Goal: Task Accomplishment & Management: Manage account settings

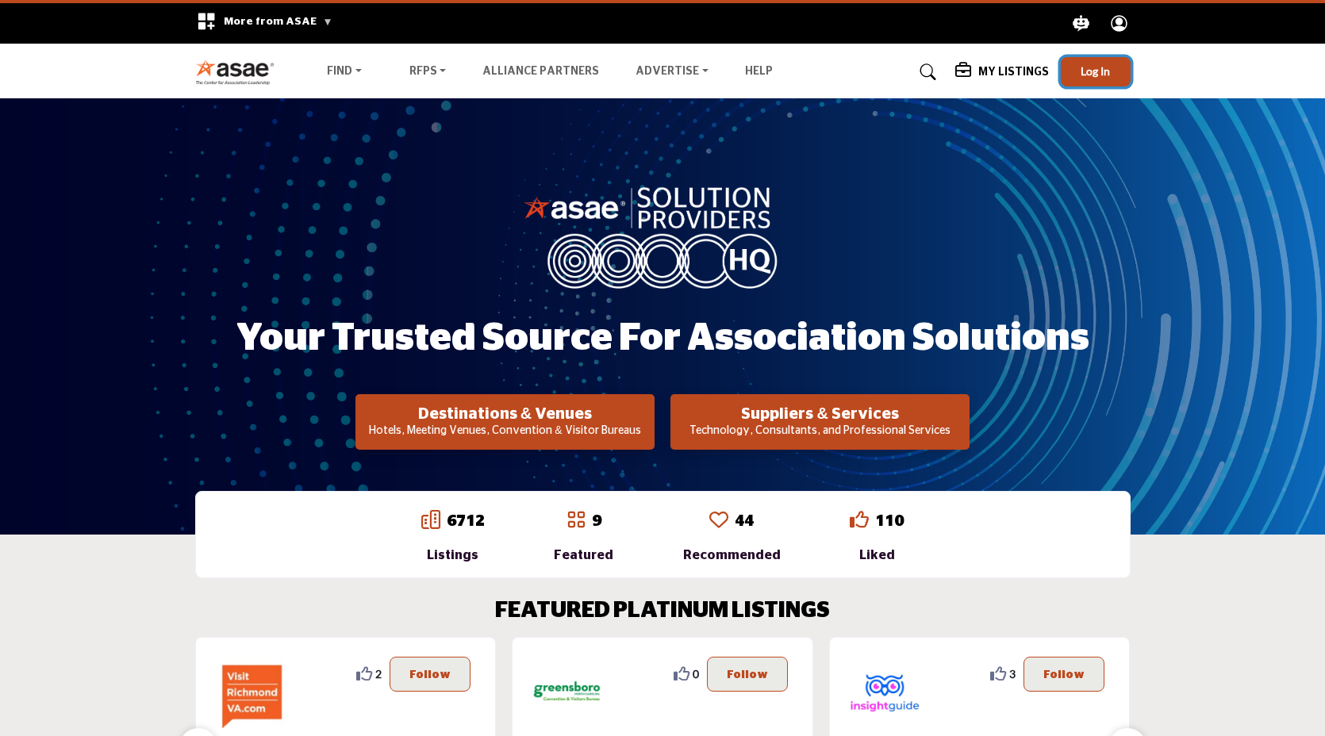
click at [1099, 75] on span "Log In" at bounding box center [1095, 70] width 29 height 13
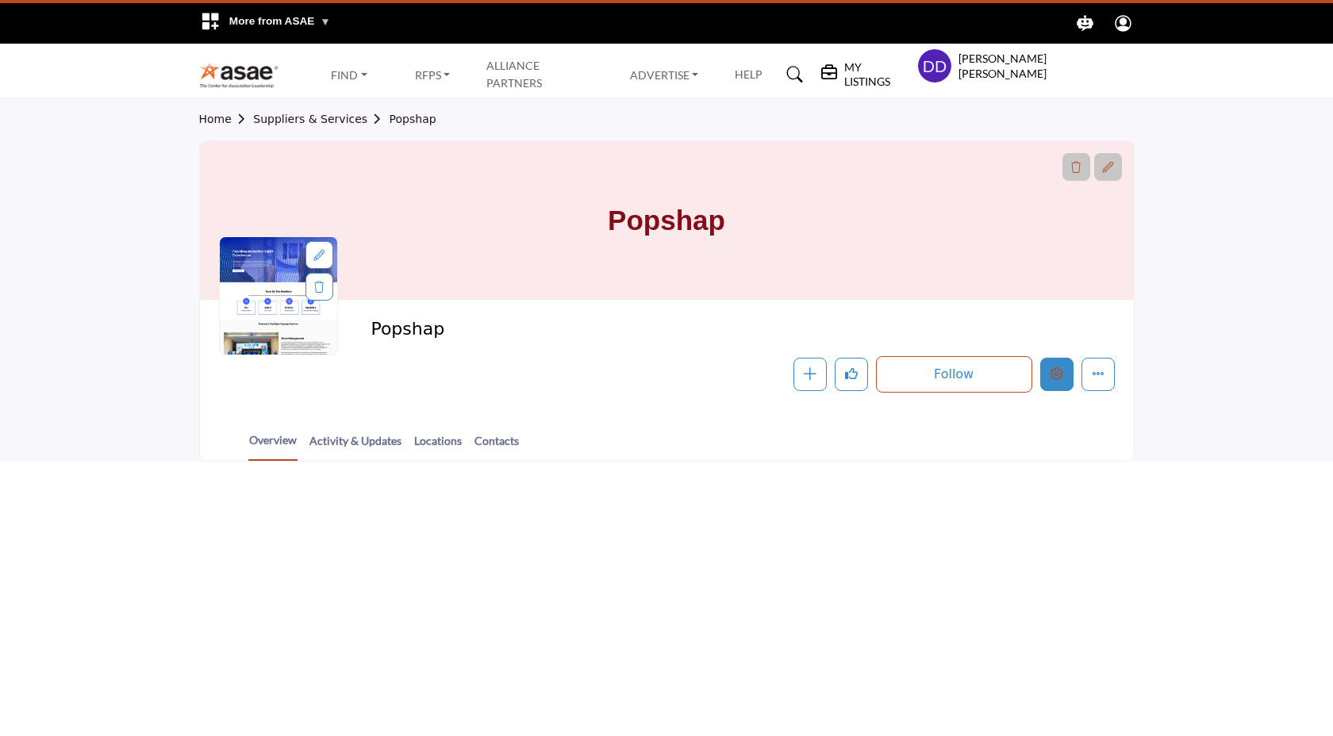
click at [1058, 381] on button "Edit company" at bounding box center [1056, 374] width 33 height 33
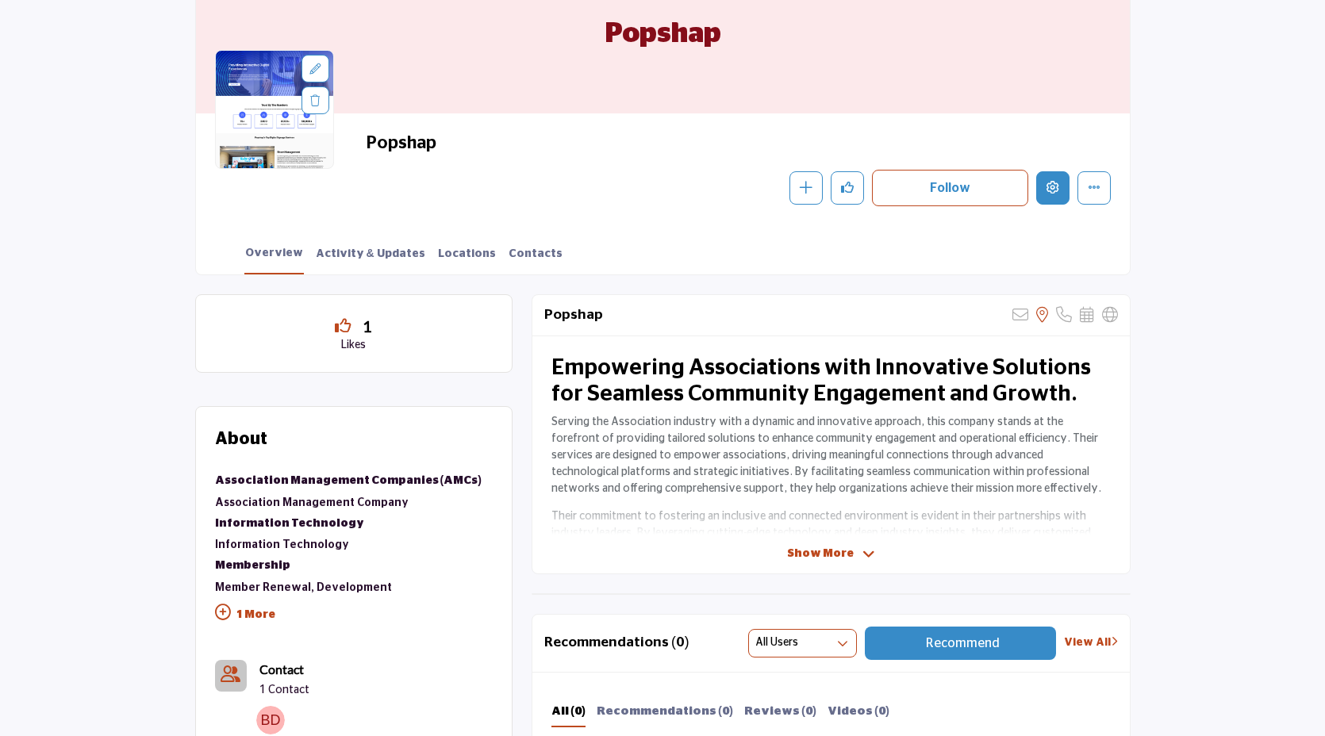
scroll to position [56, 0]
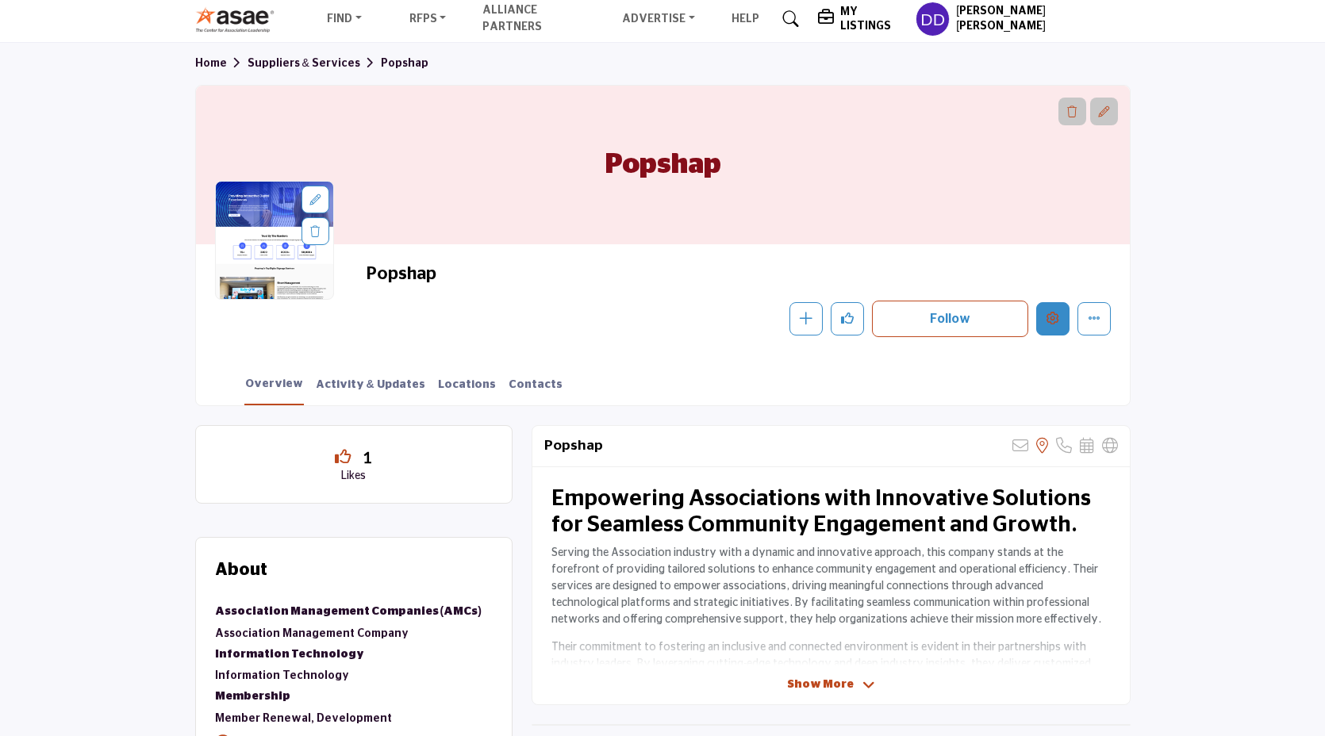
click at [1060, 309] on button "Edit company" at bounding box center [1052, 318] width 33 height 33
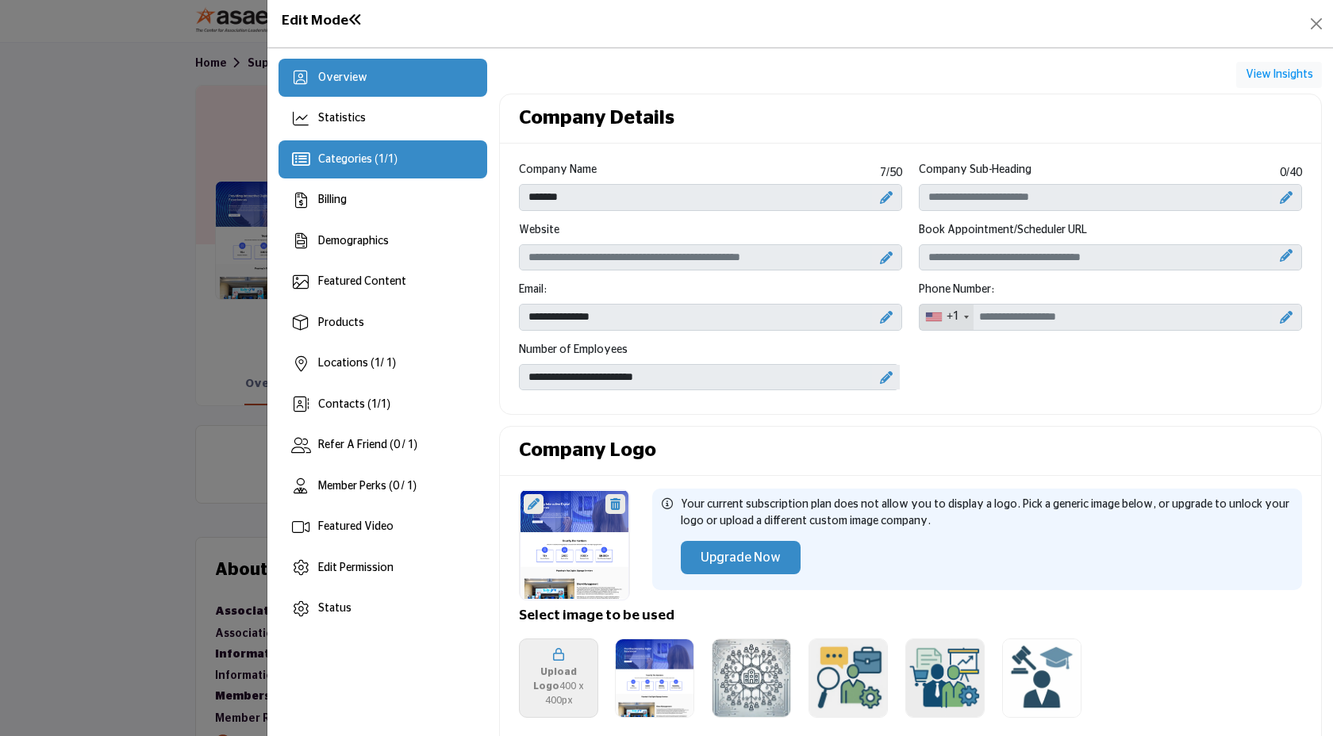
click at [413, 175] on div "Categories ( 1 / 1 )" at bounding box center [382, 159] width 209 height 38
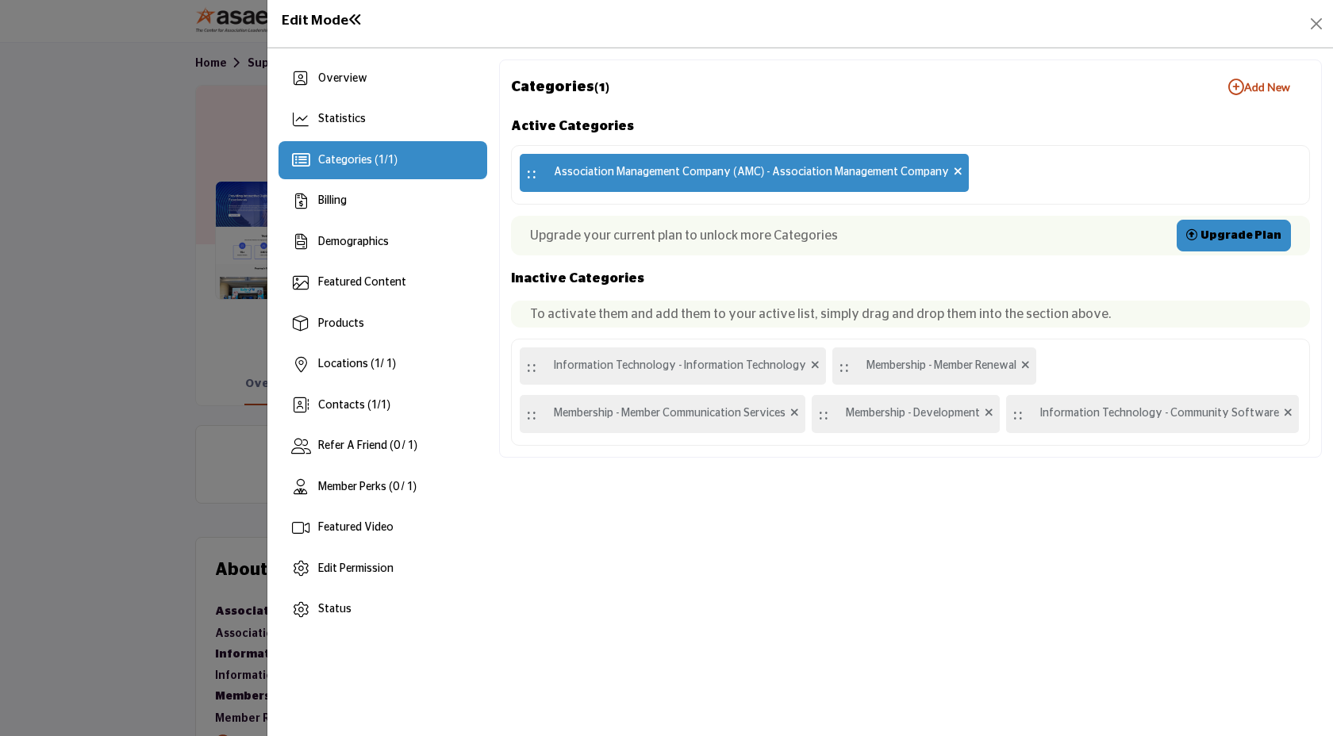
click at [75, 491] on div at bounding box center [666, 368] width 1333 height 736
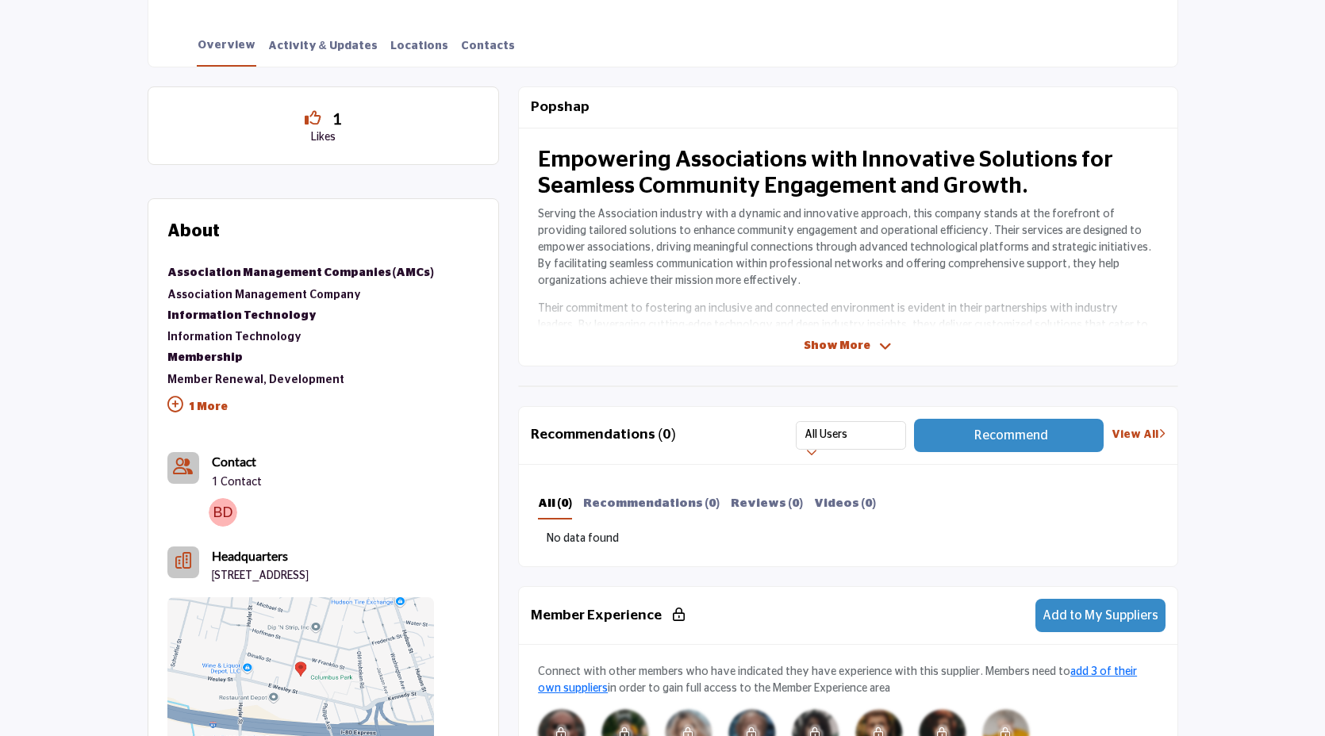
scroll to position [397, 0]
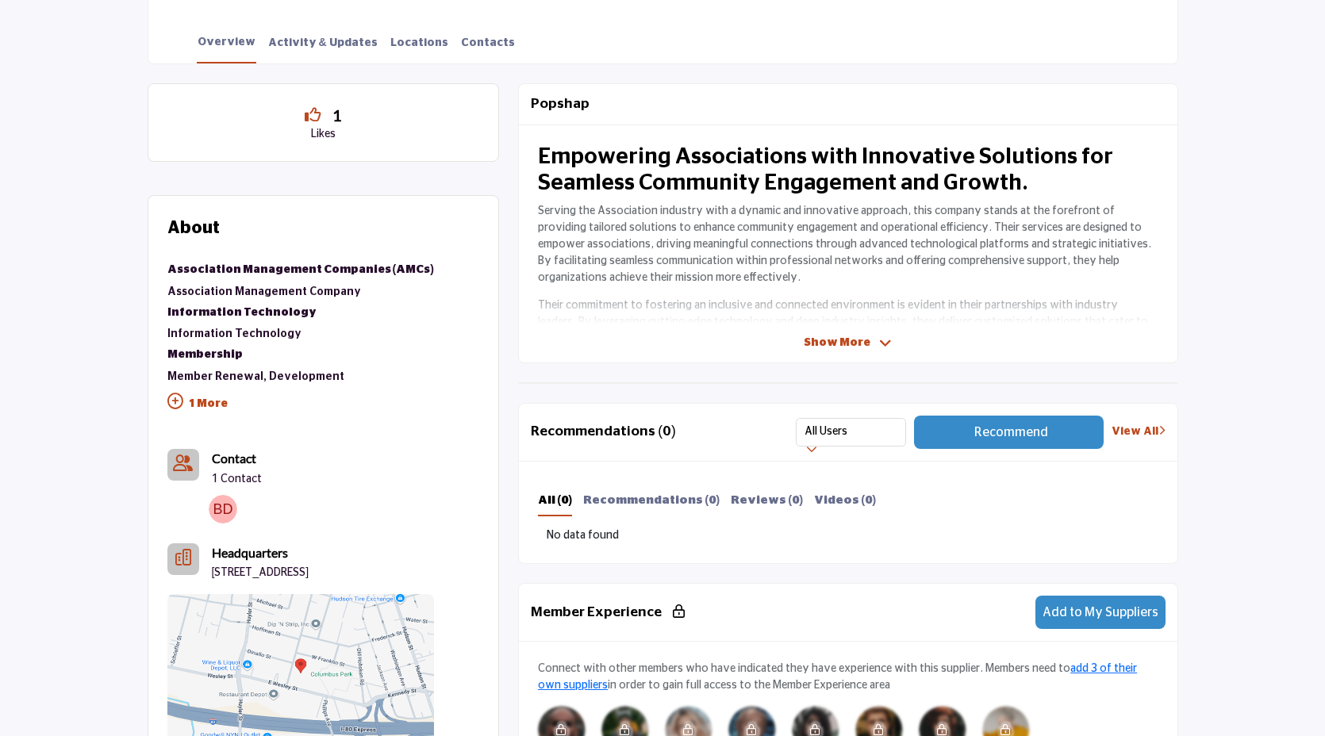
click at [208, 409] on p "1 More" at bounding box center [300, 406] width 267 height 36
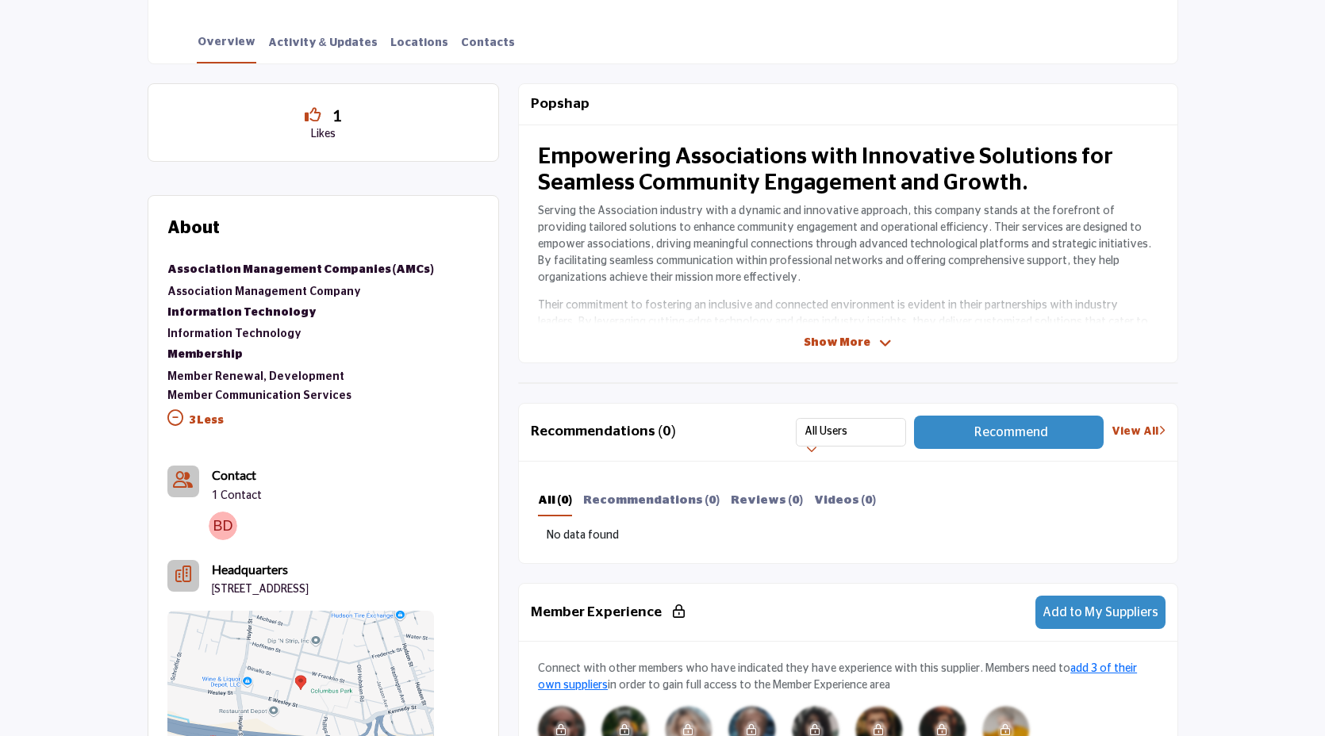
click at [208, 422] on p "3 Less" at bounding box center [300, 423] width 267 height 36
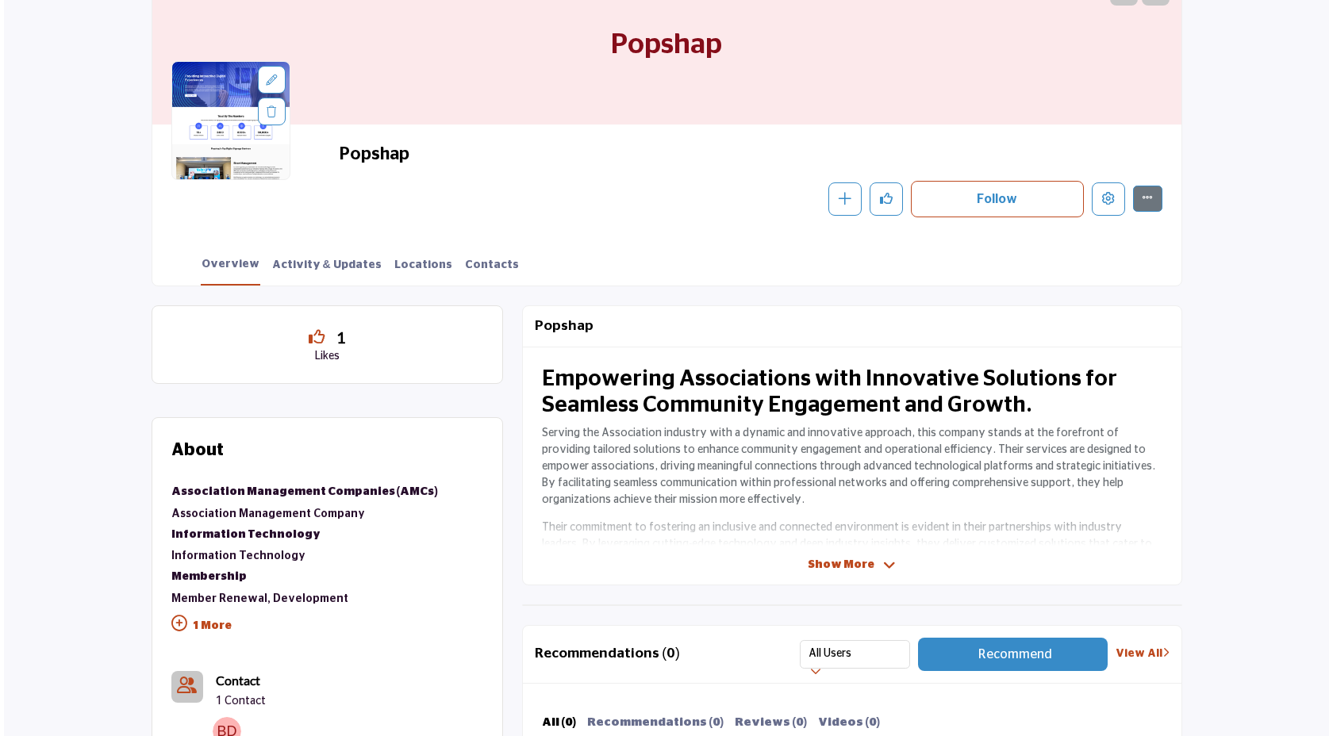
scroll to position [156, 0]
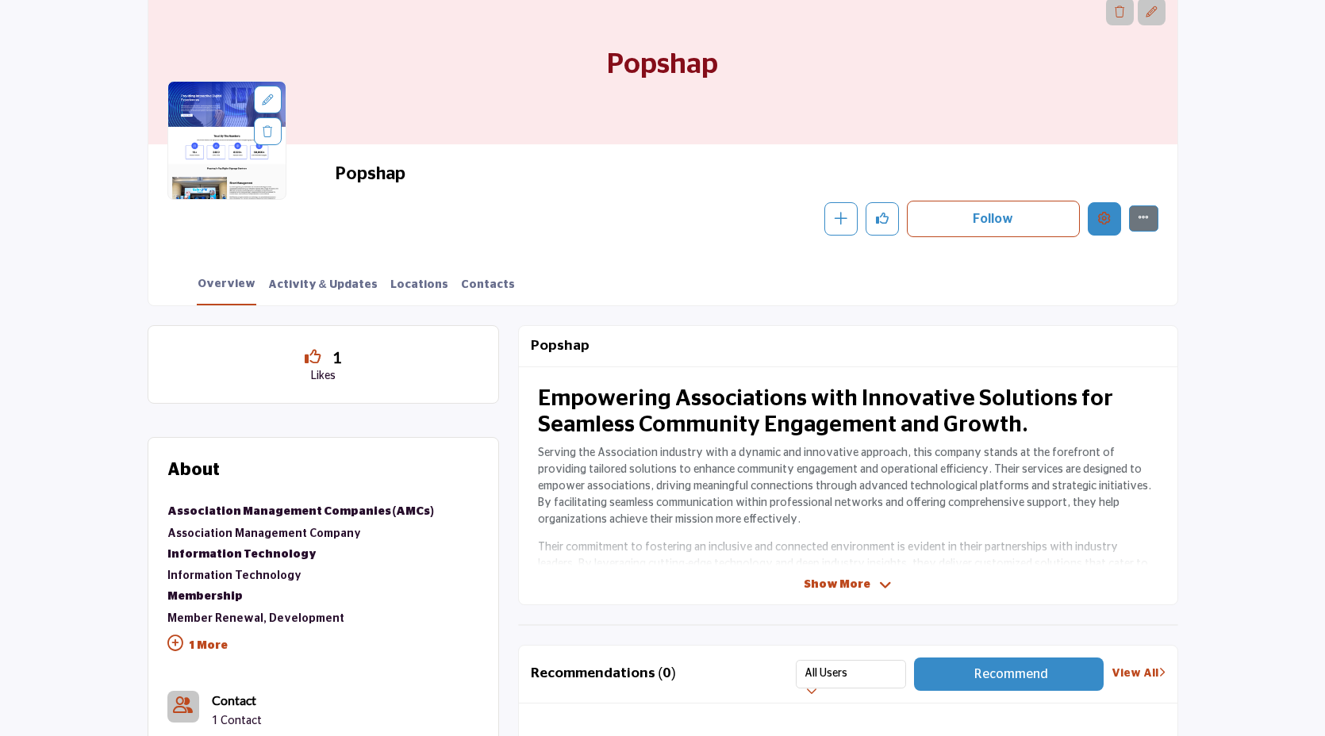
click at [1104, 218] on icon "Edit company" at bounding box center [1104, 218] width 13 height 13
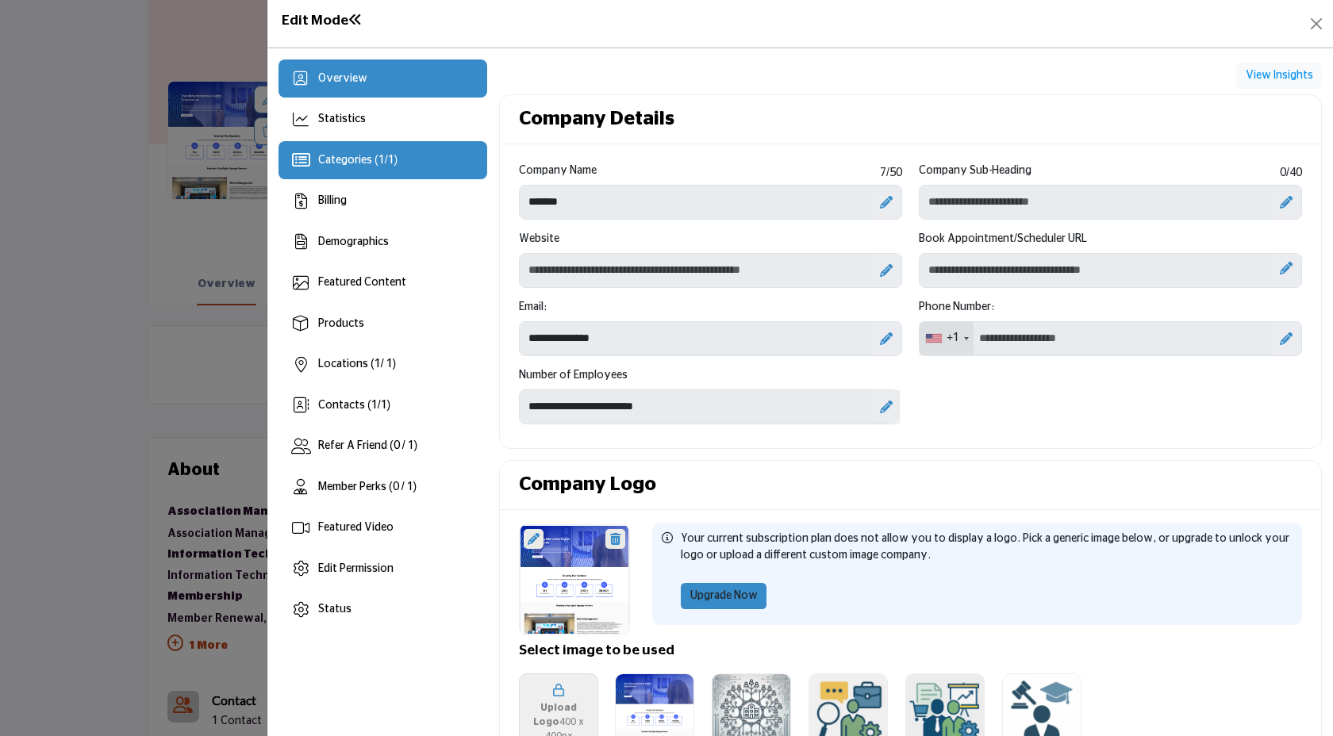
click at [347, 159] on span "Categories ( 1 / 1 )" at bounding box center [357, 160] width 79 height 11
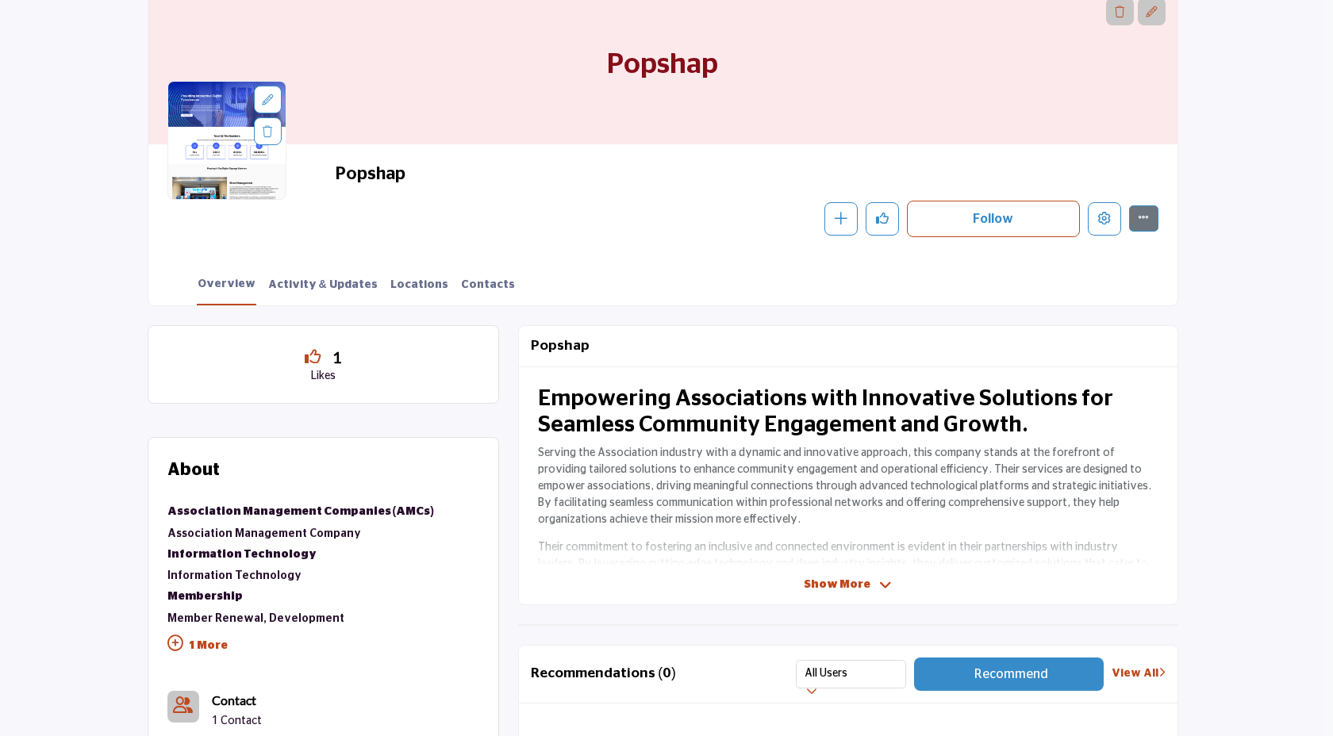
click at [186, 401] on div at bounding box center [666, 368] width 1333 height 736
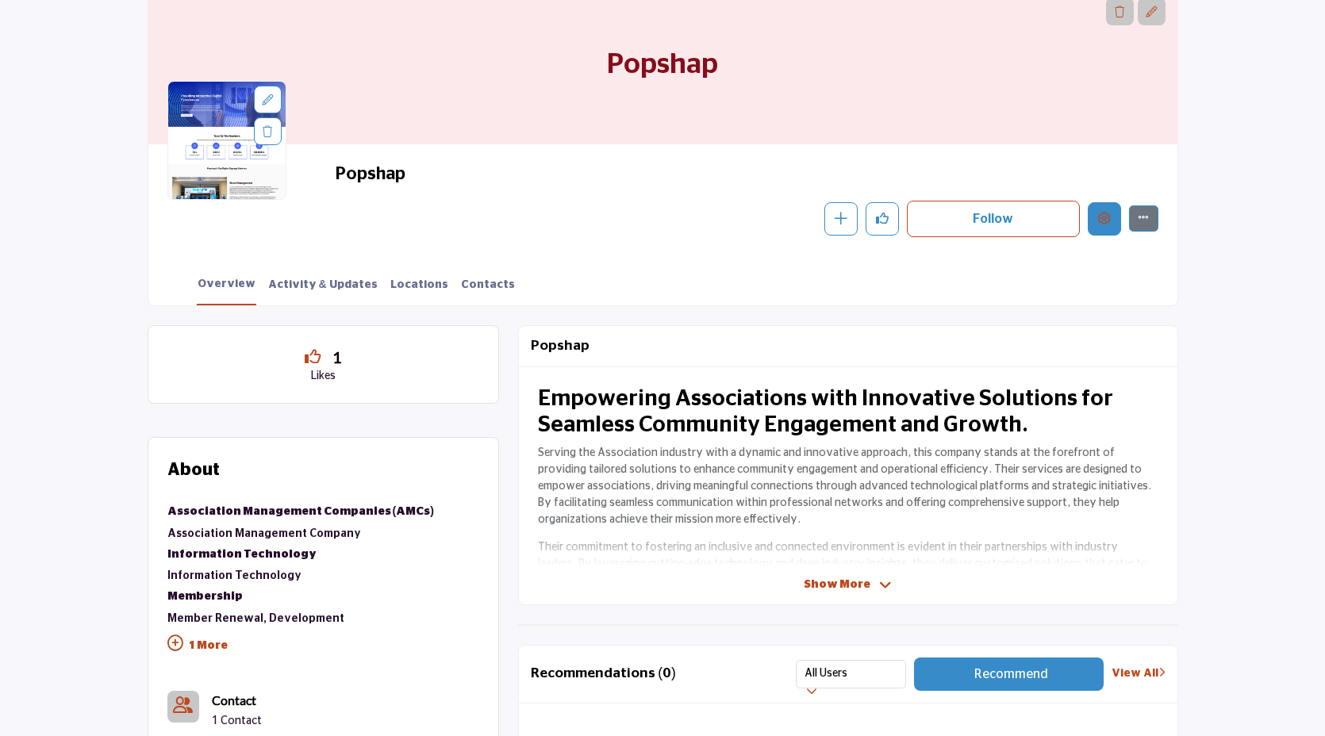
click at [1108, 219] on icon "Edit company" at bounding box center [1104, 218] width 13 height 13
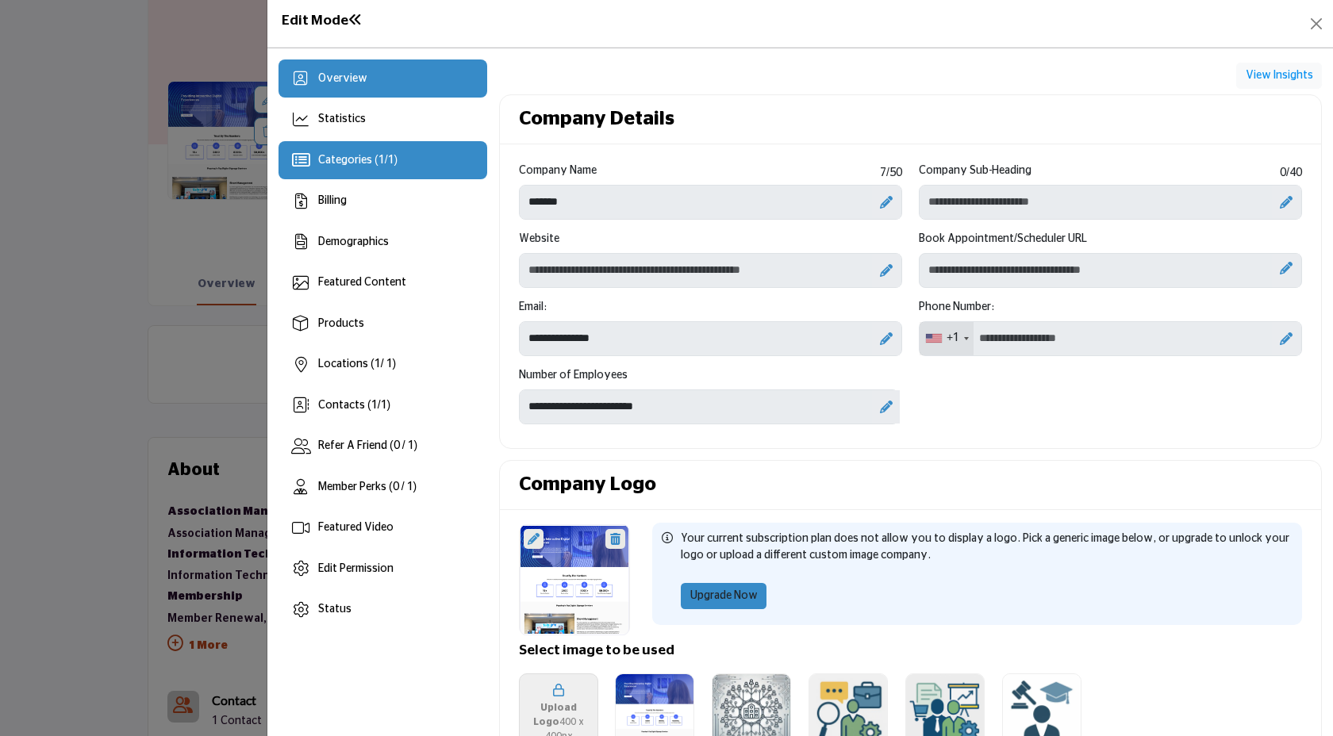
click at [428, 160] on div "Categories ( 1 / 1 )" at bounding box center [382, 160] width 209 height 38
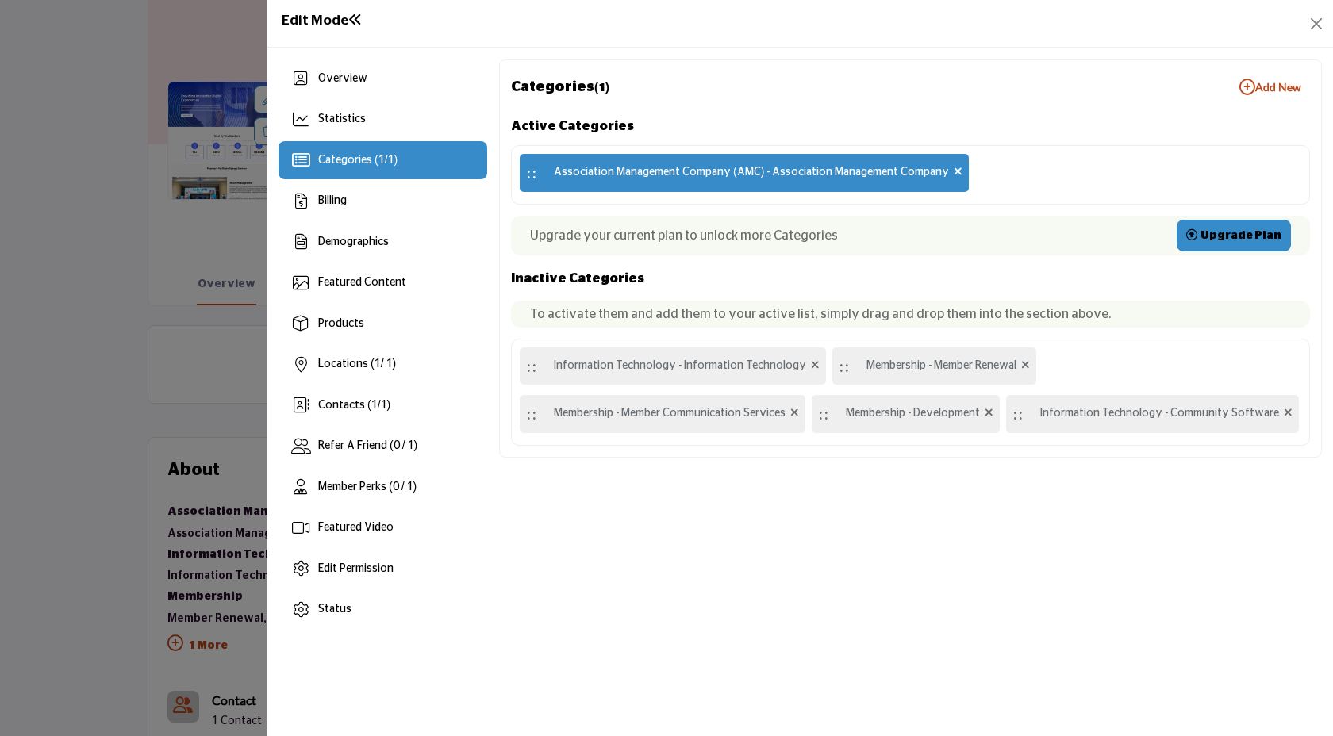
click at [1278, 90] on b "Add New Add New" at bounding box center [1270, 87] width 62 height 16
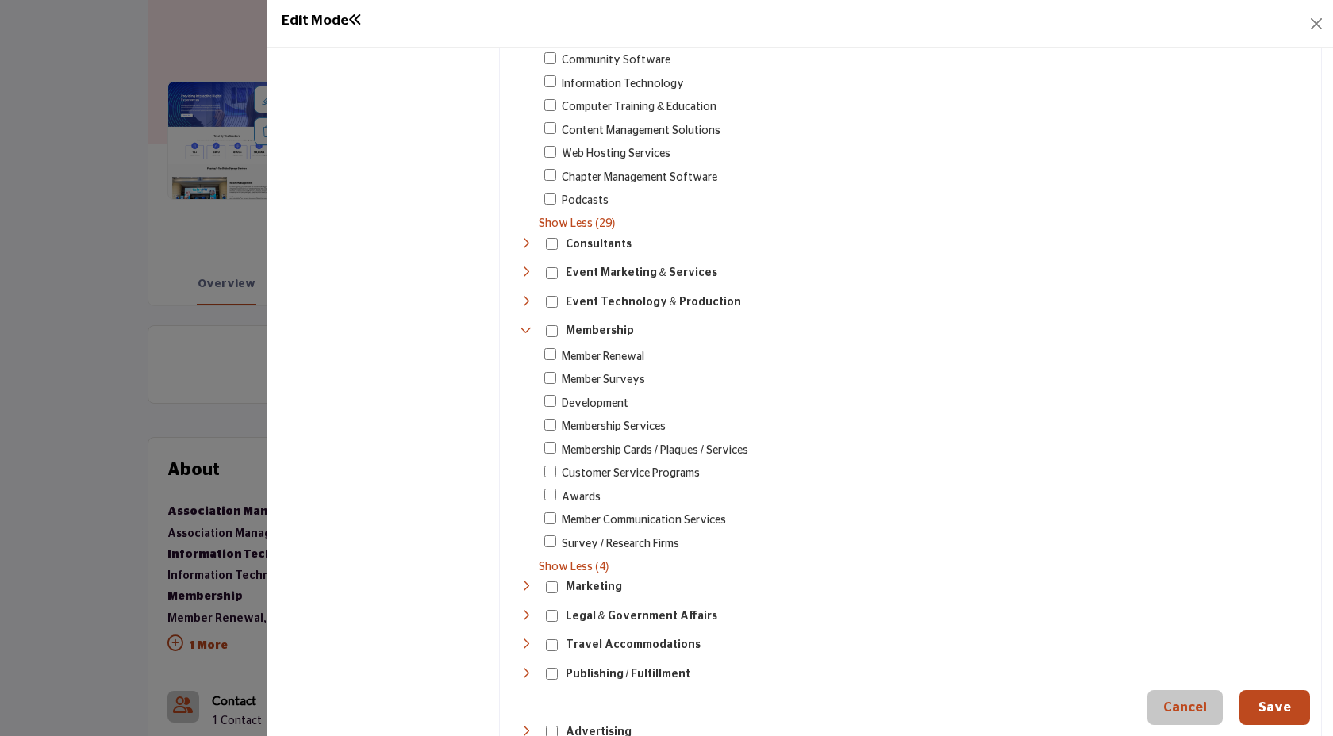
scroll to position [1334, 0]
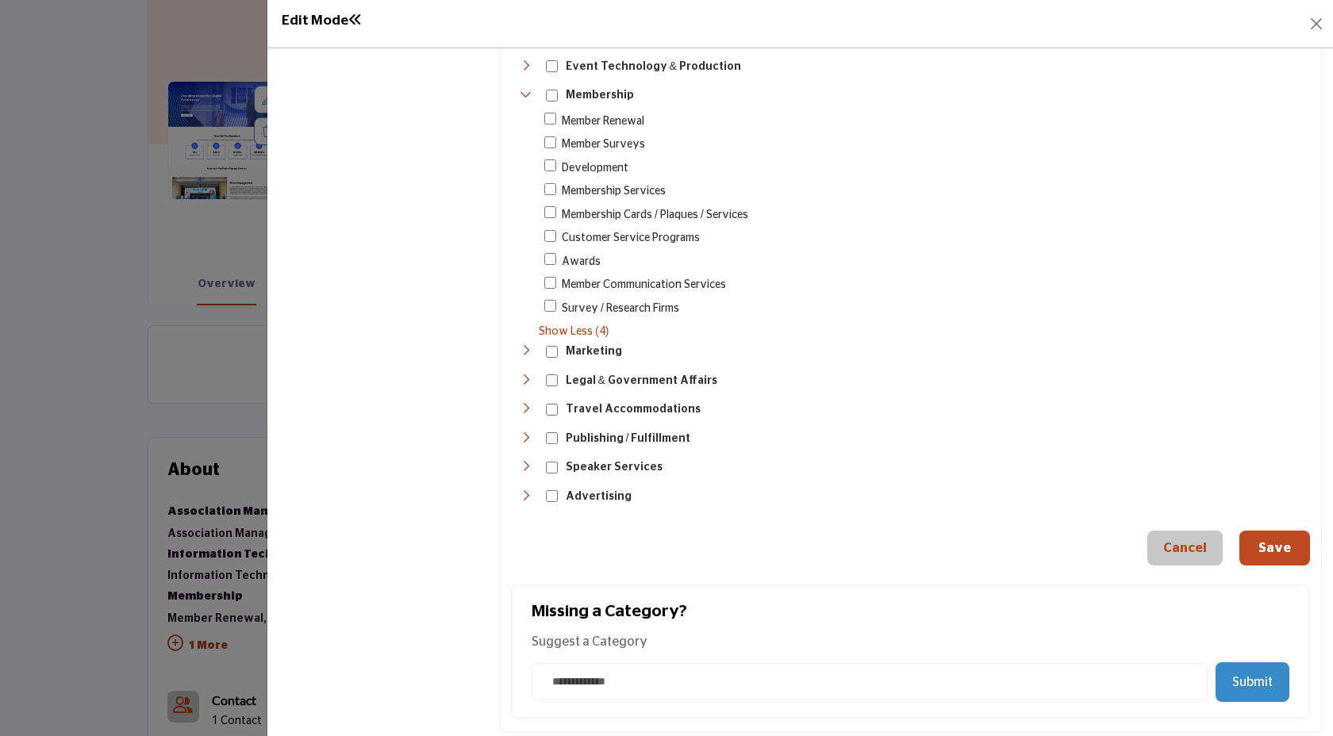
click at [1262, 542] on button "Save" at bounding box center [1274, 548] width 71 height 35
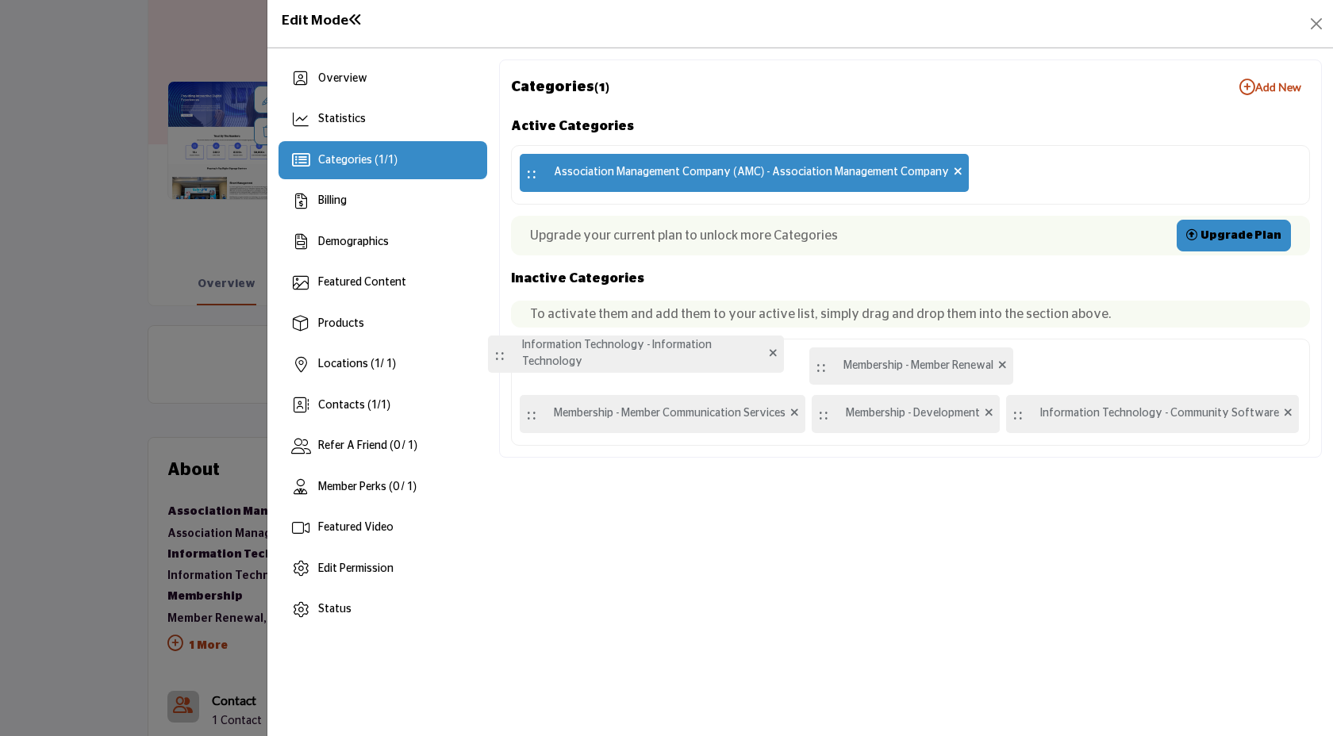
drag, startPoint x: 534, startPoint y: 360, endPoint x: 507, endPoint y: 329, distance: 41.1
drag, startPoint x: 838, startPoint y: 363, endPoint x: 530, endPoint y: 357, distance: 307.9
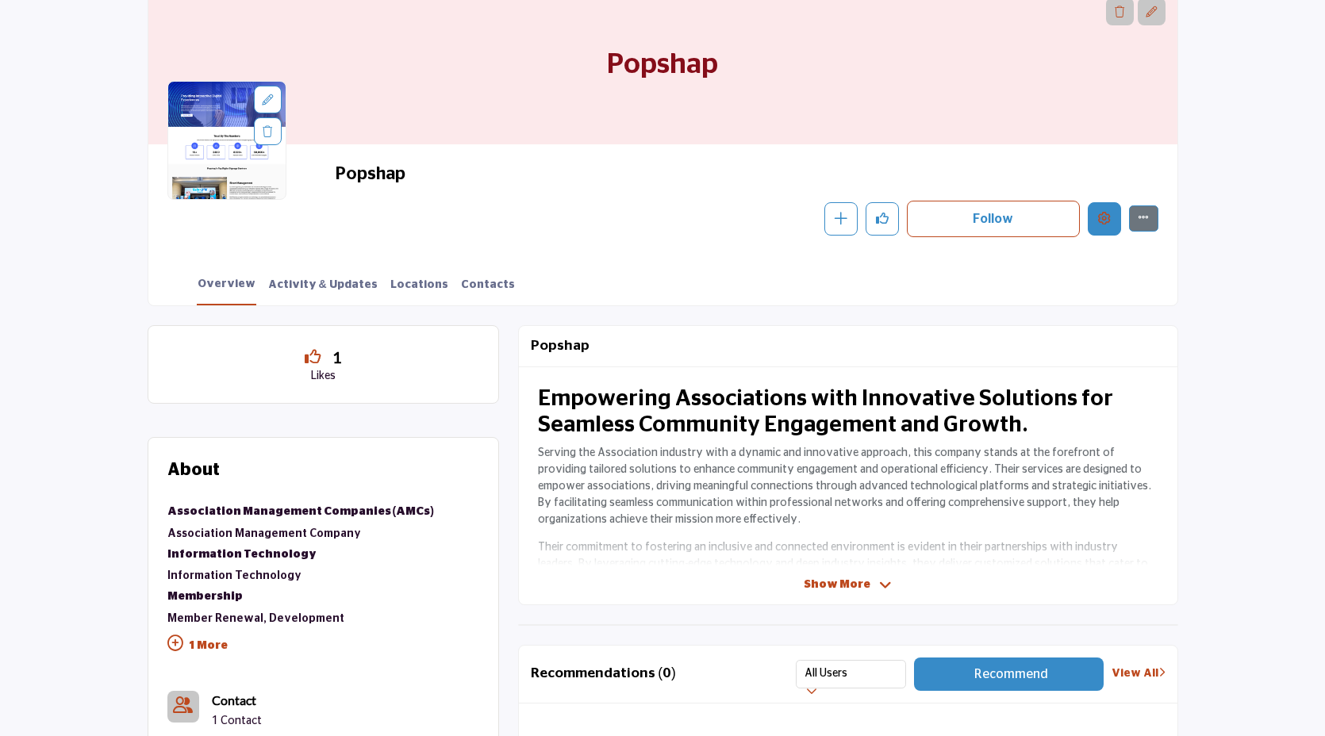
click at [1108, 221] on icon "Edit company" at bounding box center [1104, 218] width 13 height 13
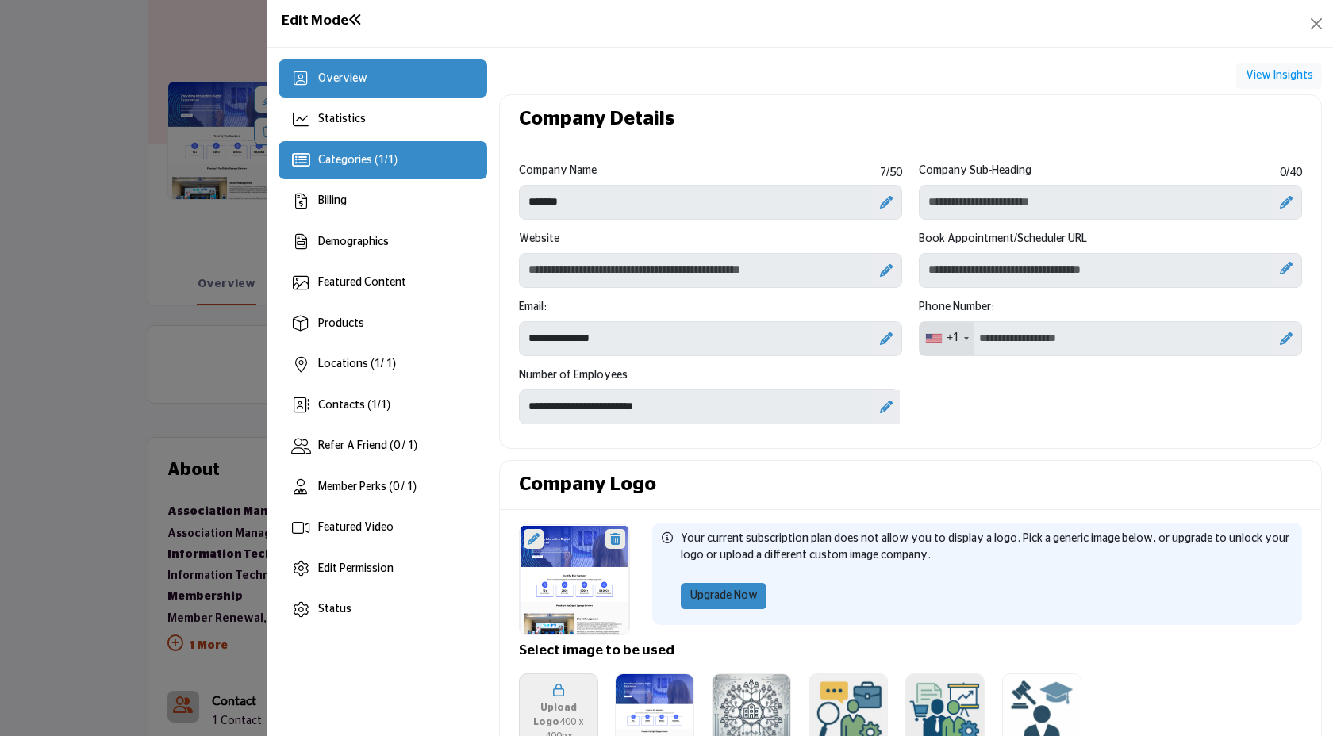
click at [418, 165] on div "Categories ( 1 / 1 )" at bounding box center [382, 160] width 209 height 38
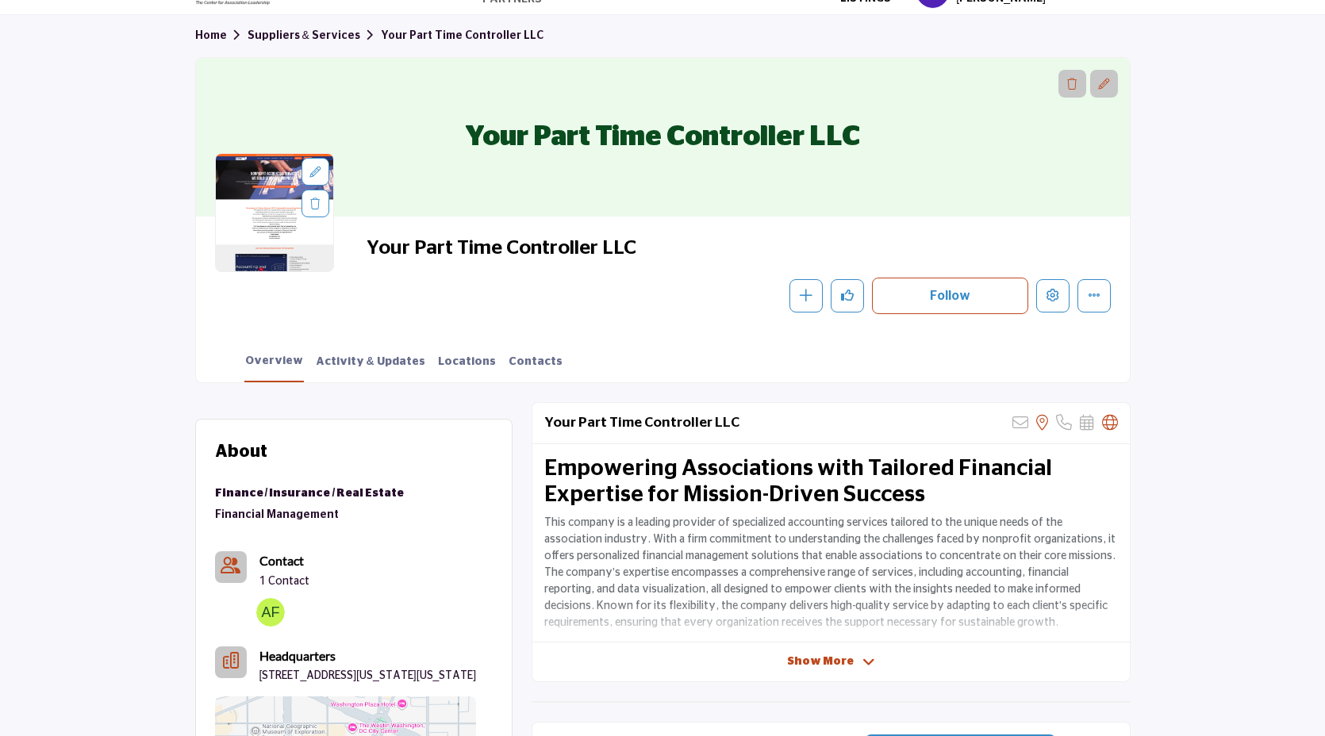
scroll to position [73, 0]
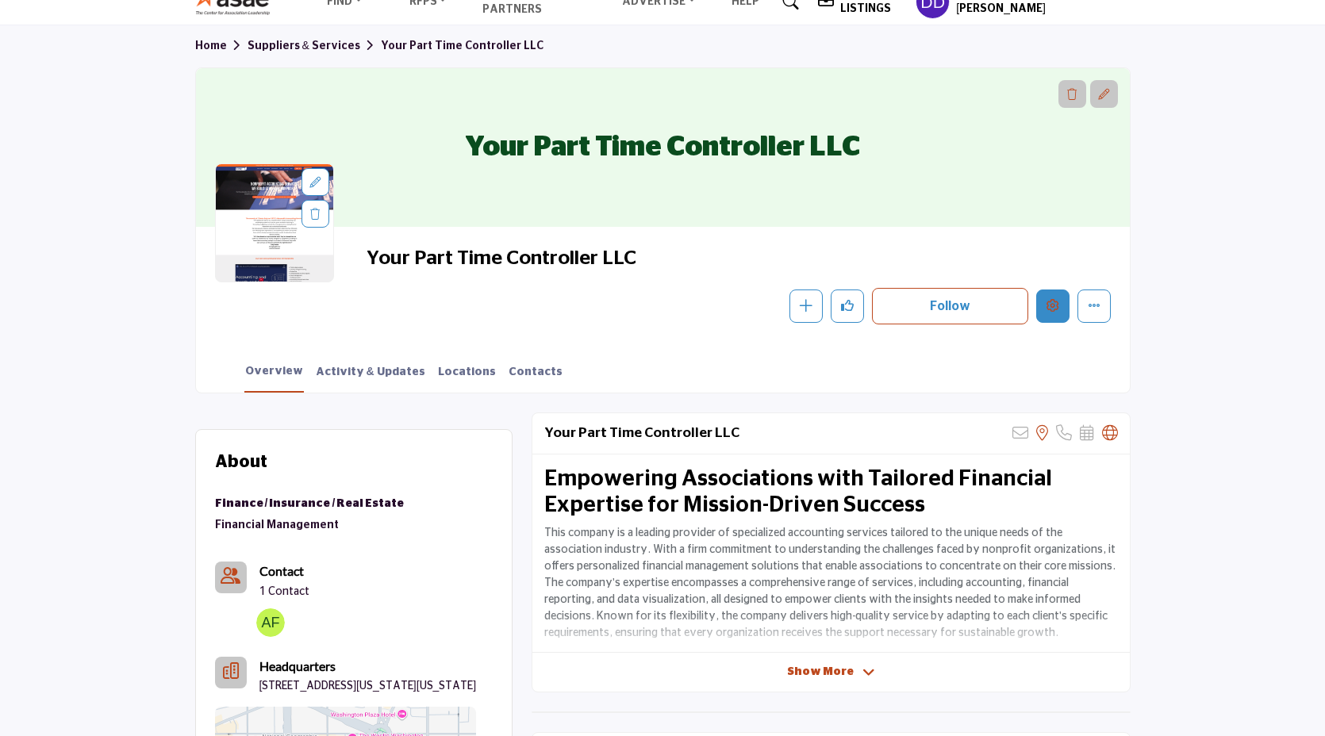
click at [1054, 304] on icon "Edit company" at bounding box center [1052, 305] width 13 height 13
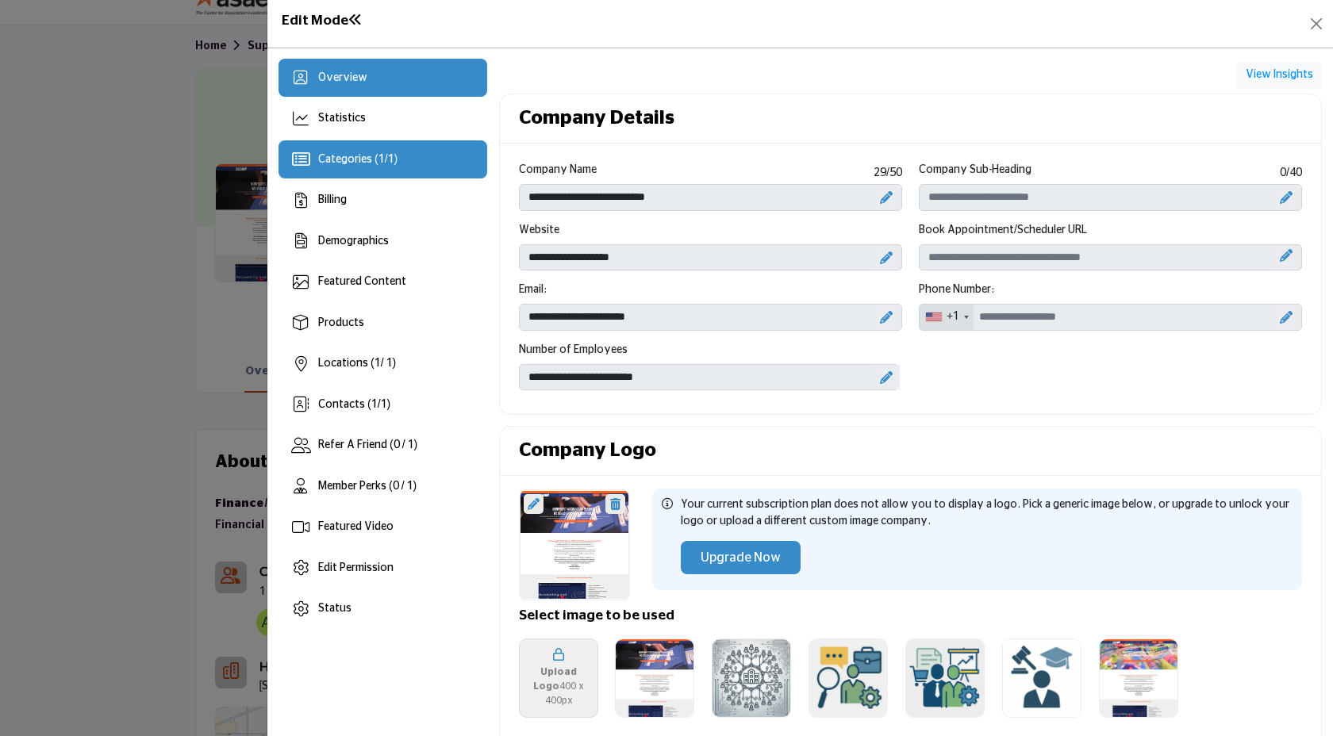
click at [409, 161] on div "Categories ( 1 / 1 )" at bounding box center [382, 159] width 209 height 38
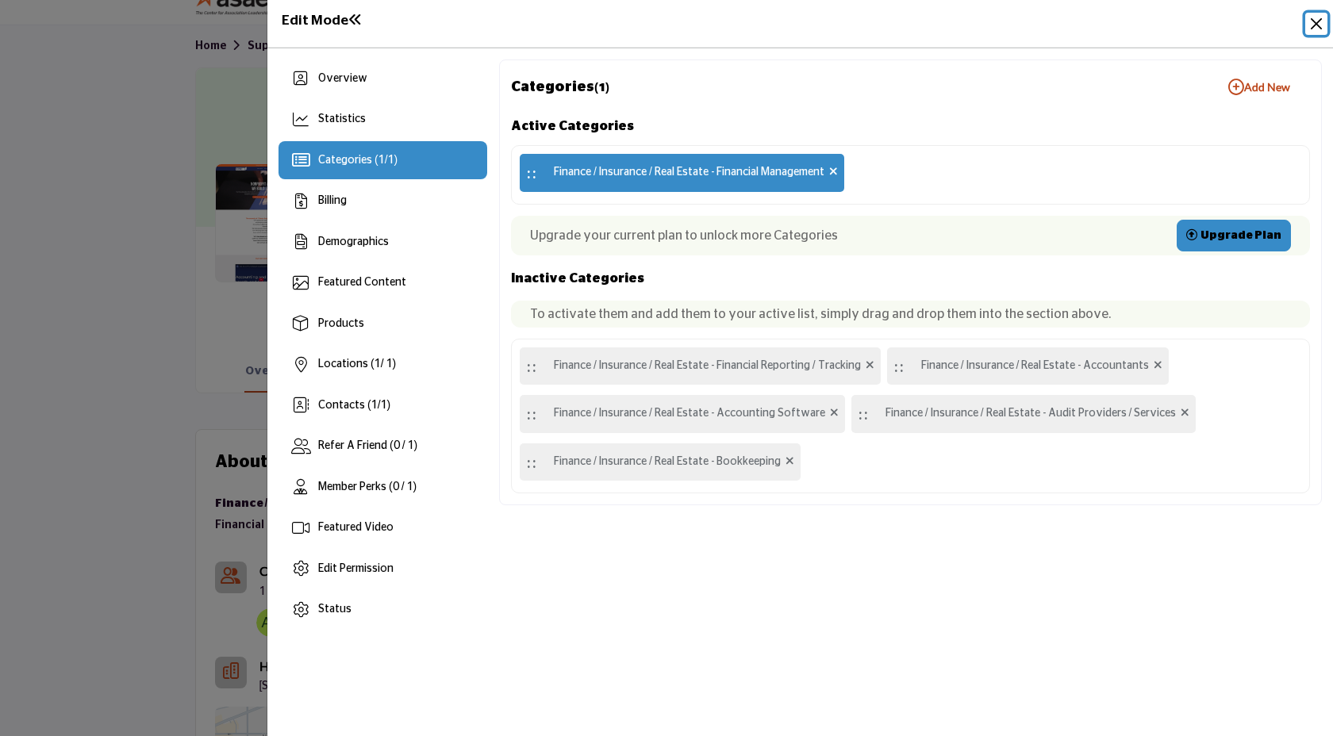
click at [1323, 23] on button "Close" at bounding box center [1316, 24] width 22 height 22
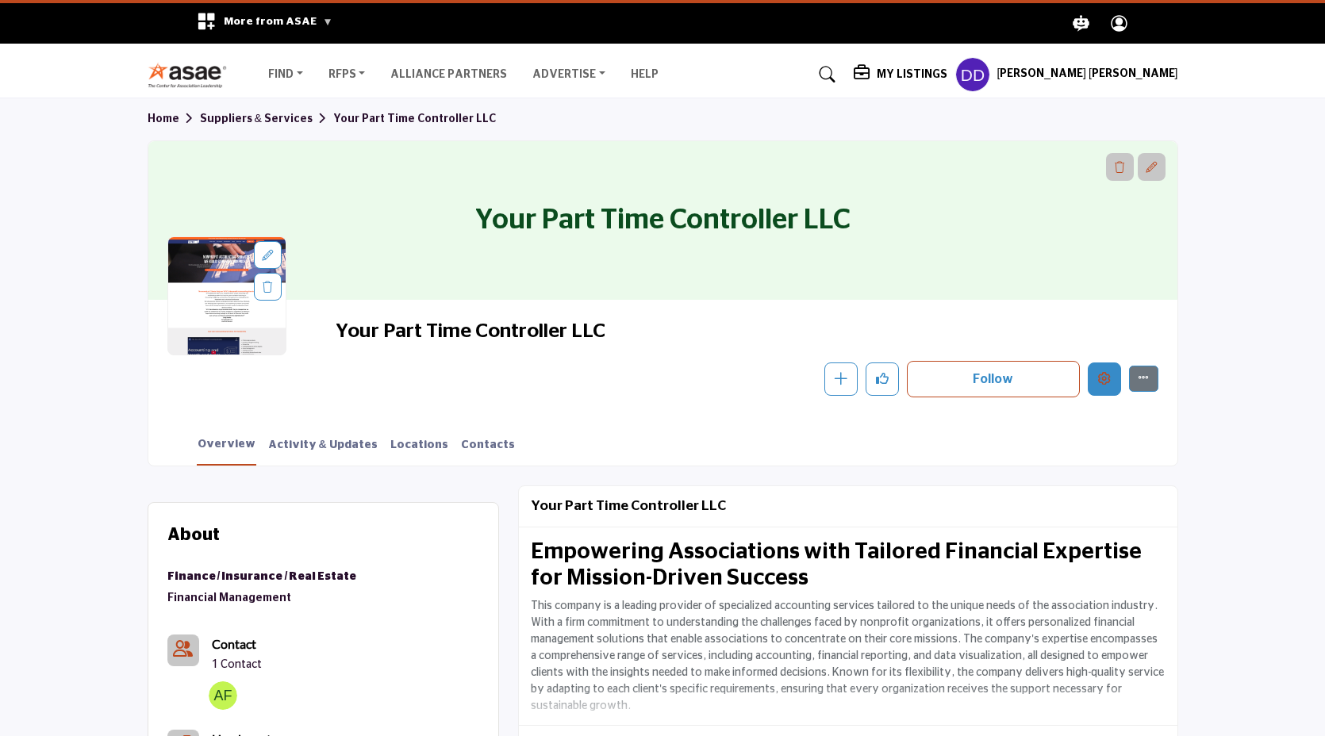
click at [1100, 373] on icon "Edit company" at bounding box center [1104, 378] width 13 height 13
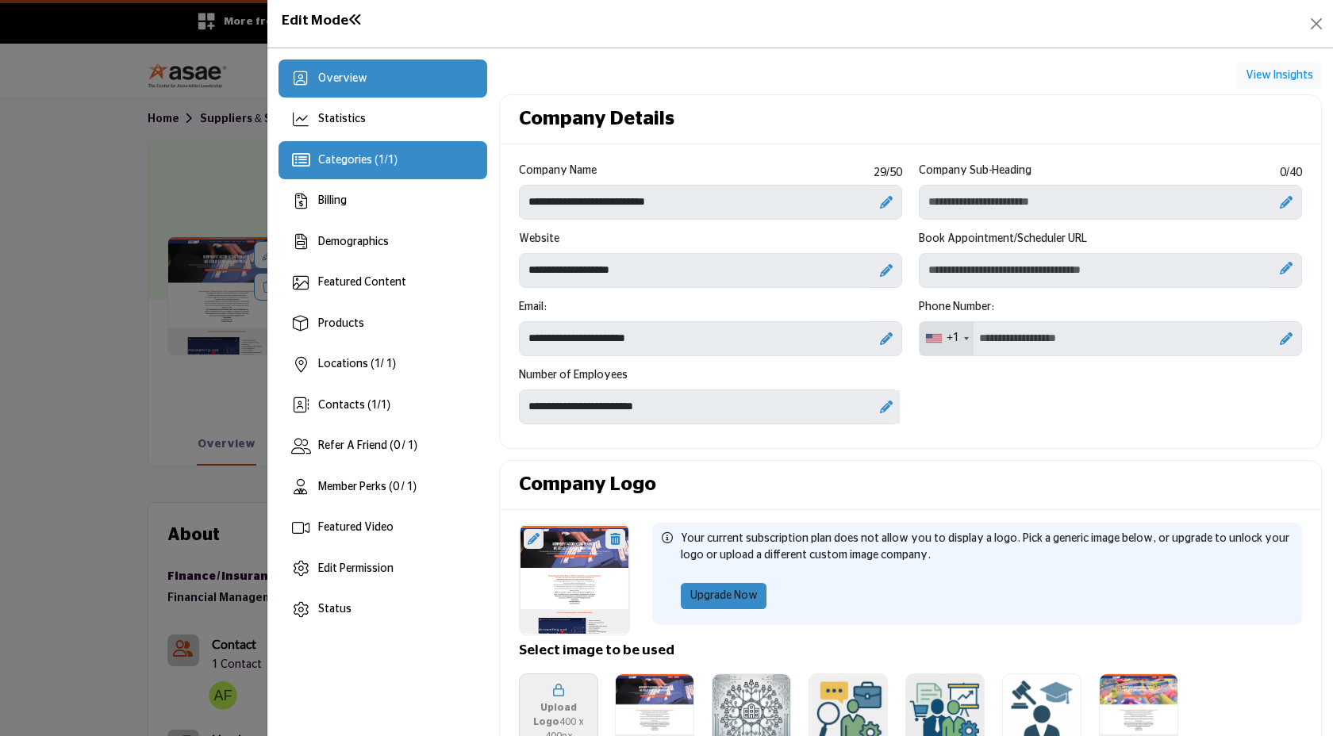
click at [303, 156] on icon at bounding box center [301, 160] width 18 height 16
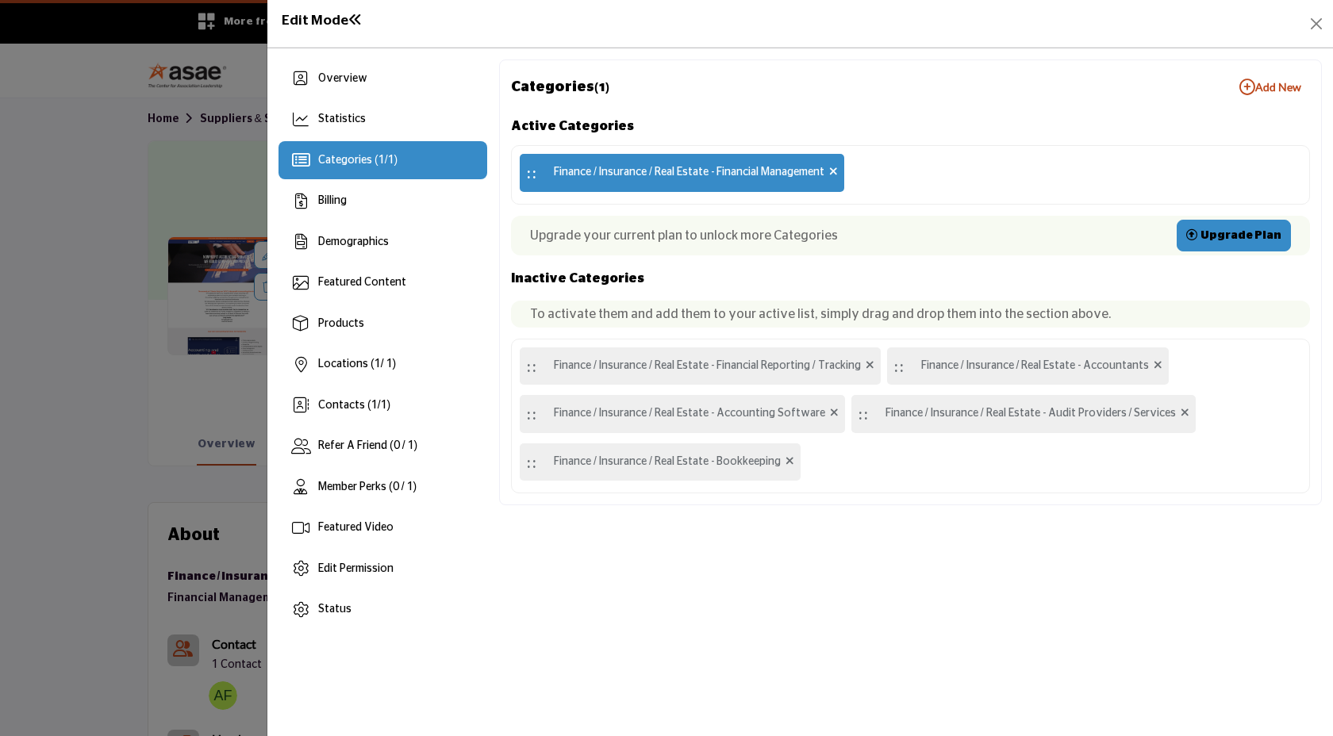
drag, startPoint x: 1332, startPoint y: 332, endPoint x: 1293, endPoint y: 344, distance: 40.7
click at [1297, 355] on div "Overview Statistics Categories ( 1 / 1 ) Billing Demographics 1 1" at bounding box center [800, 392] width 1066 height 688
click at [2, 436] on div at bounding box center [666, 368] width 1333 height 736
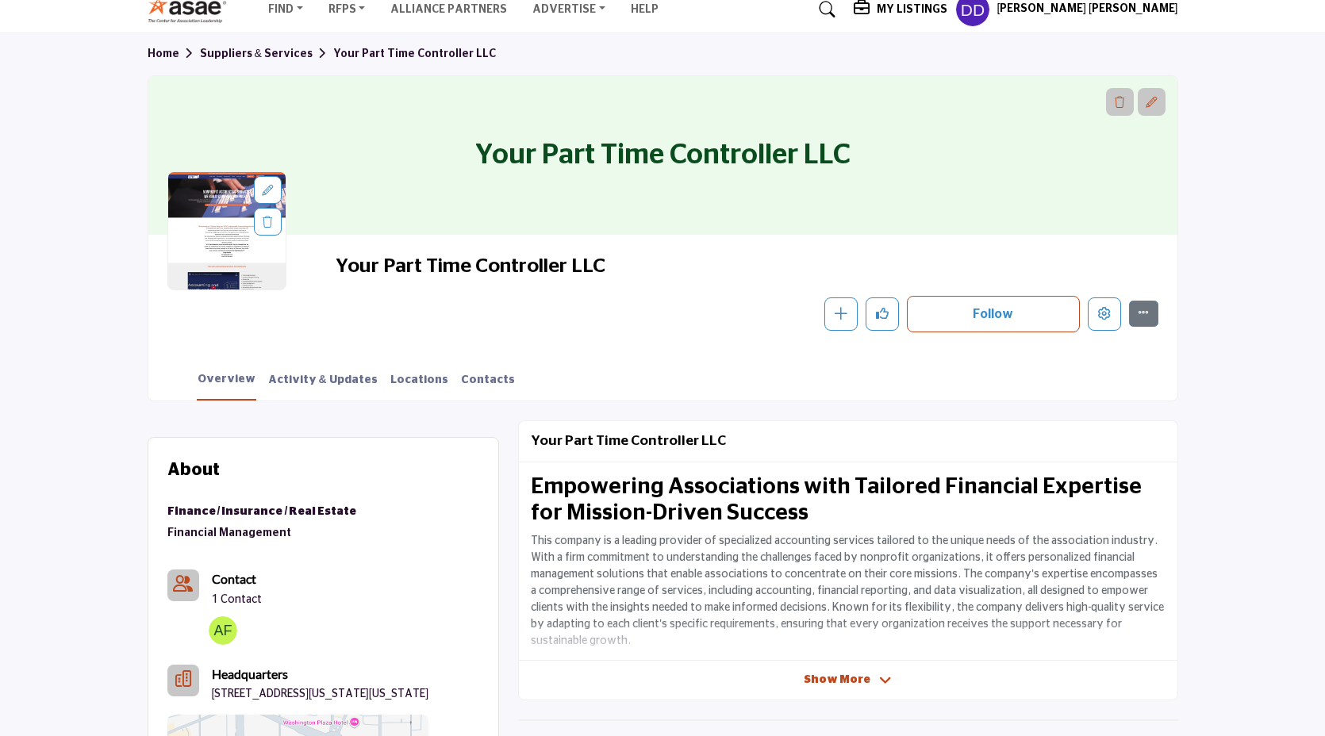
scroll to position [80, 0]
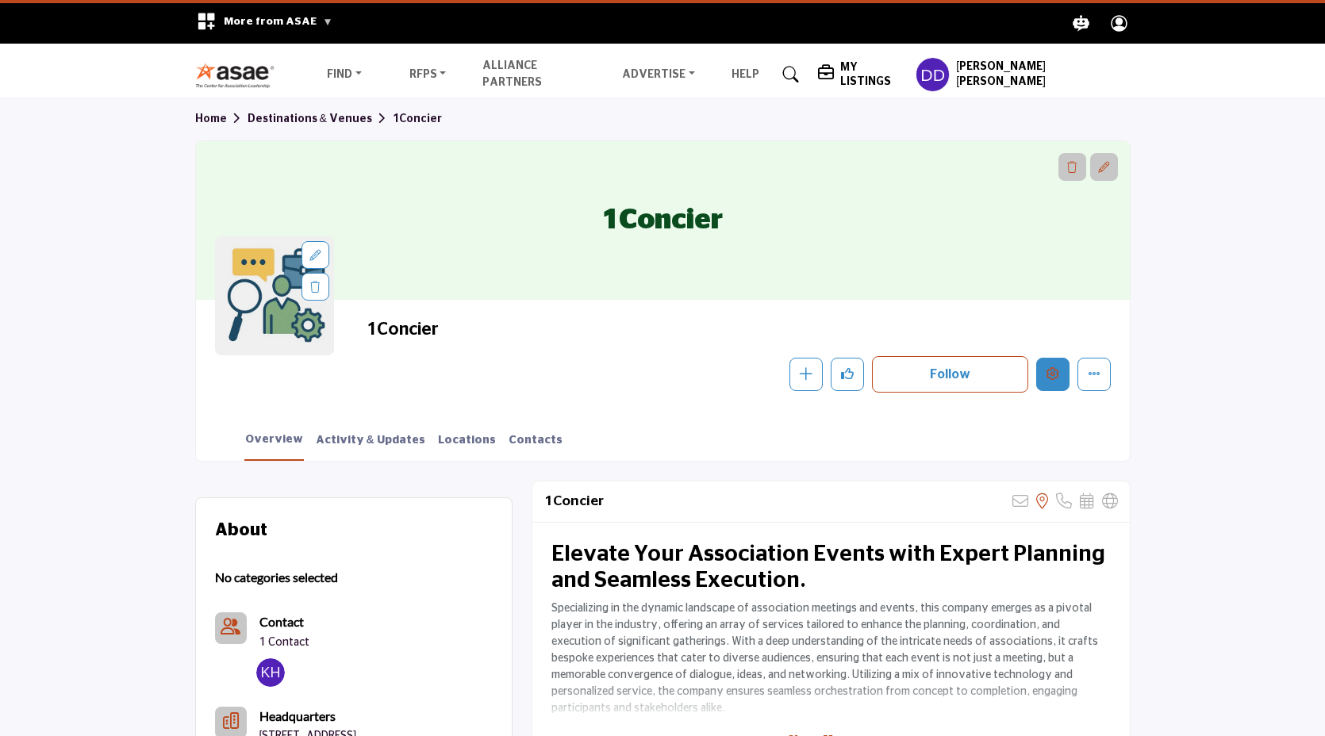
click at [1043, 376] on button "Edit company" at bounding box center [1052, 374] width 33 height 33
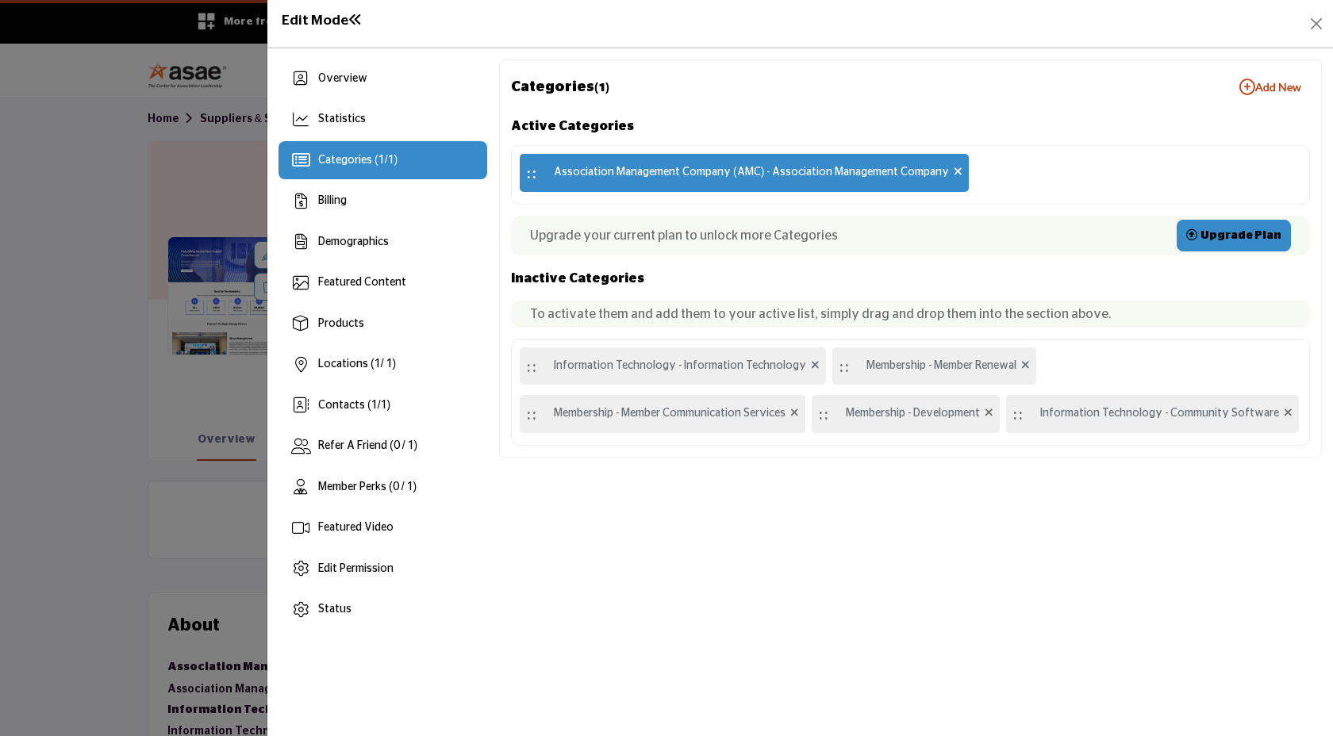
scroll to position [156, 0]
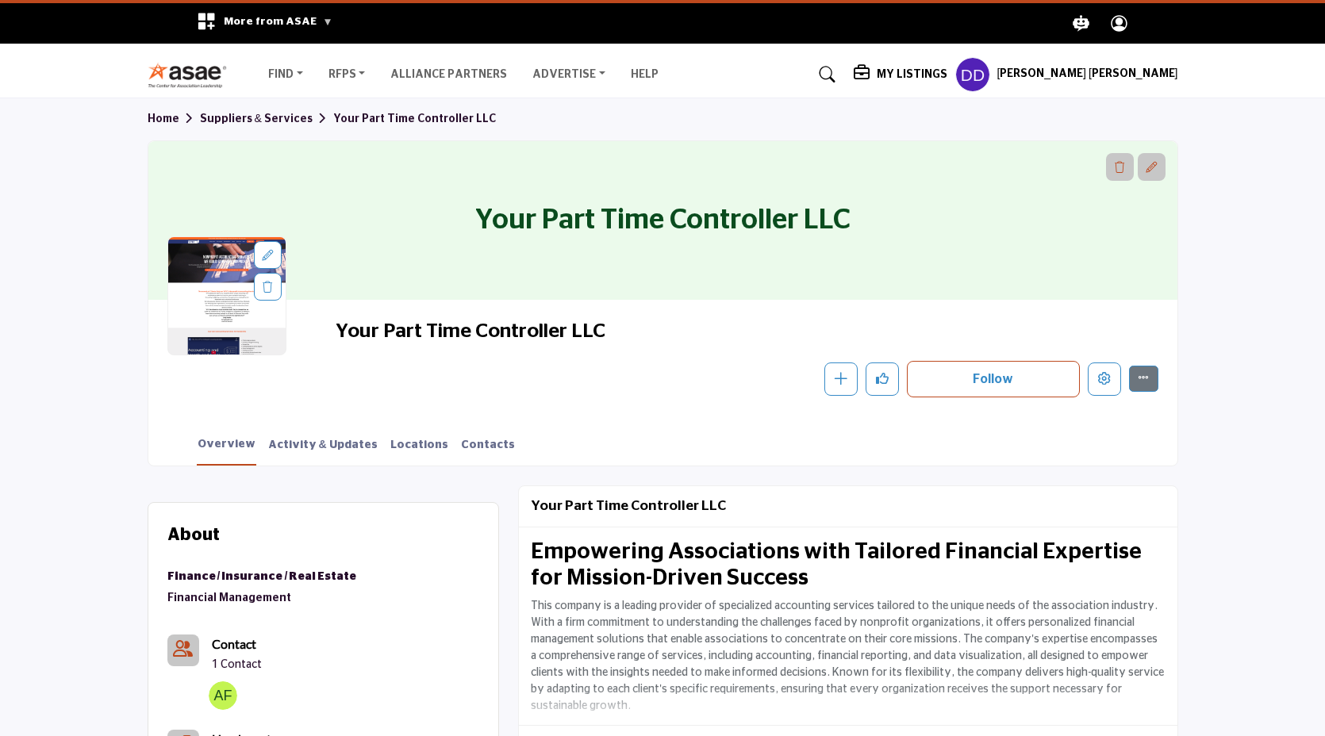
scroll to position [80, 0]
